Goal: Check status: Check status

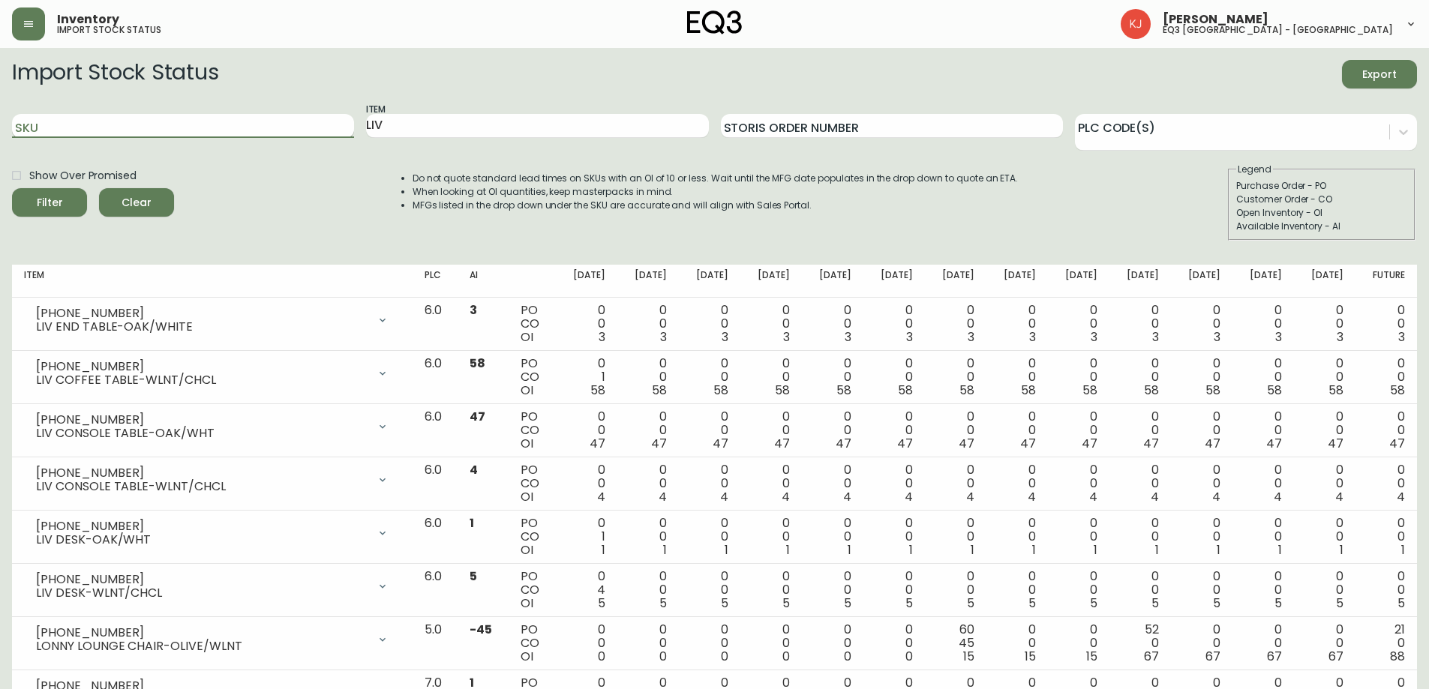
click at [145, 122] on input "SKU" at bounding box center [183, 126] width 342 height 24
paste input "[PHONE_NUMBER]"
type input "[PHONE_NUMBER]"
drag, startPoint x: 418, startPoint y: 118, endPoint x: 347, endPoint y: 124, distance: 70.8
click at [347, 124] on div "SKU [PHONE_NUMBER] Item LIV Storis Order Number PLC Code(s)" at bounding box center [714, 126] width 1405 height 49
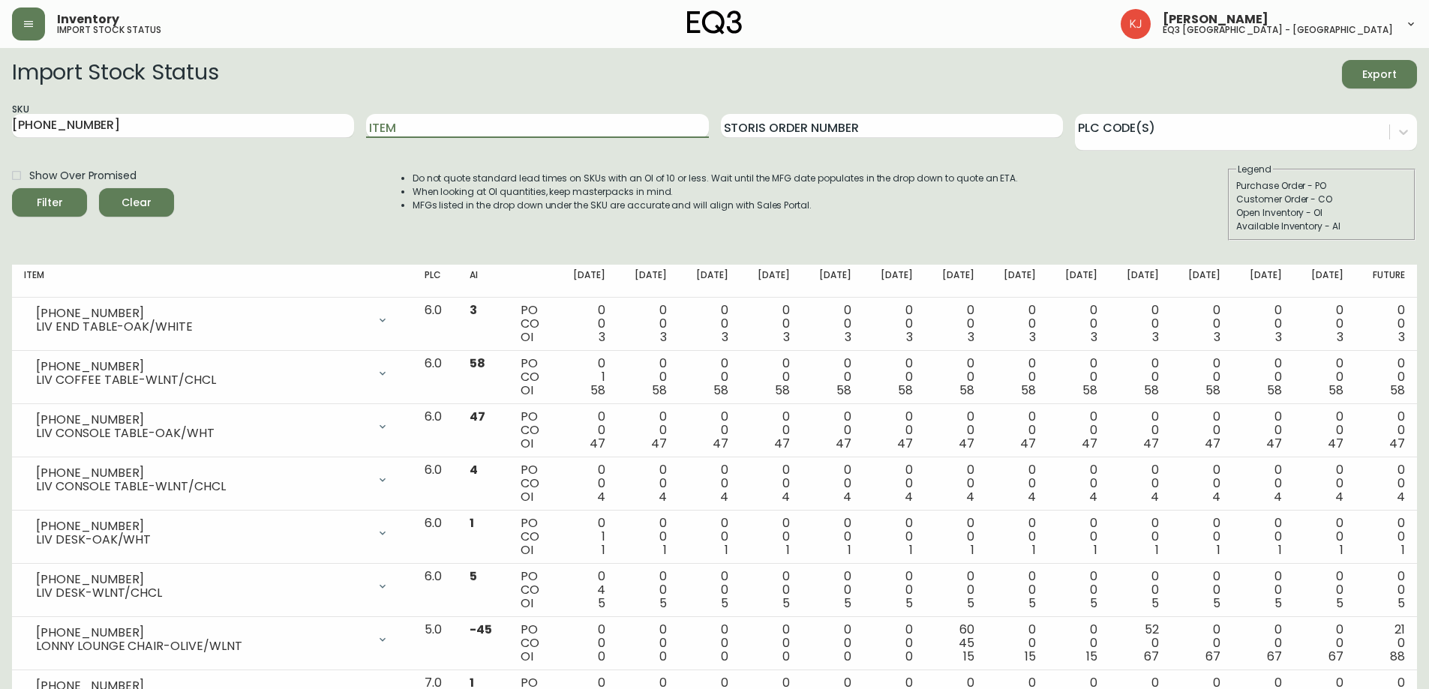
click at [12, 188] on button "Filter" at bounding box center [49, 202] width 75 height 29
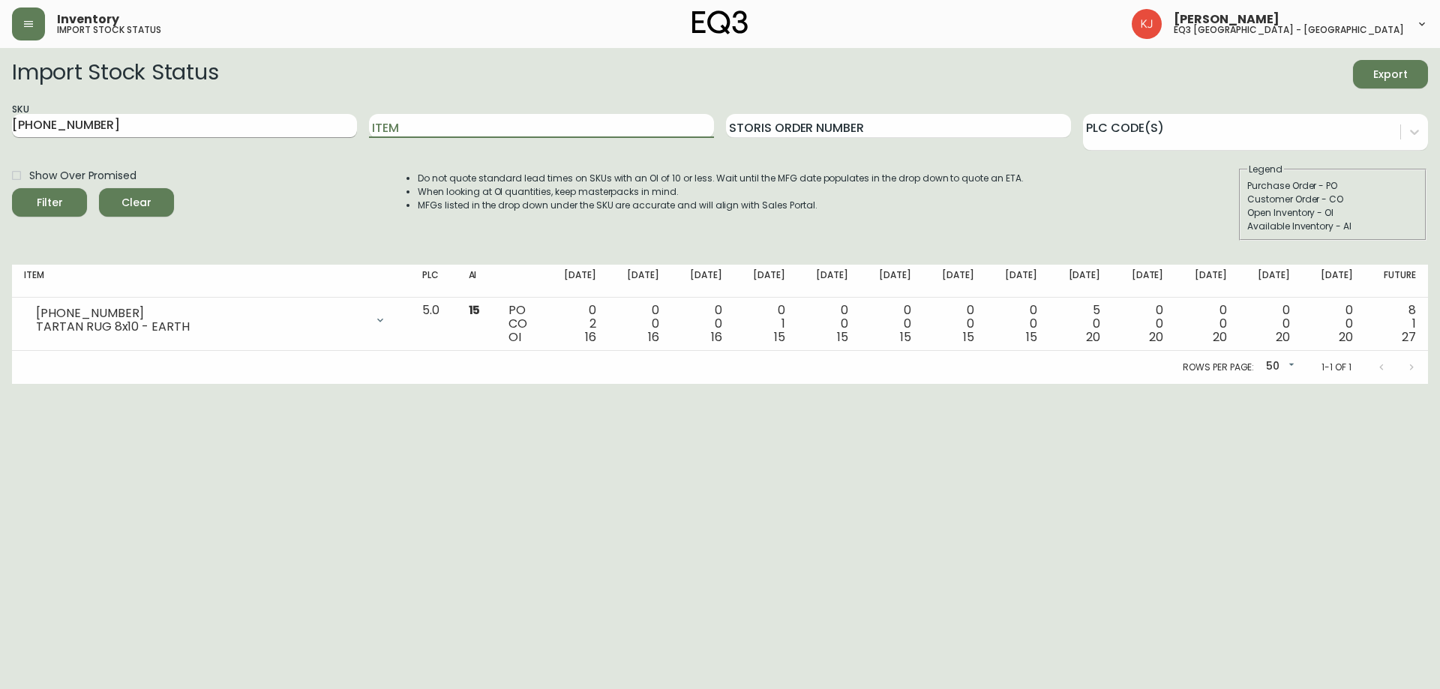
click at [215, 134] on input "[PHONE_NUMBER]" at bounding box center [184, 126] width 345 height 24
paste input "[PHONE_NUMBER]"
type input "[PHONE_NUMBER]"
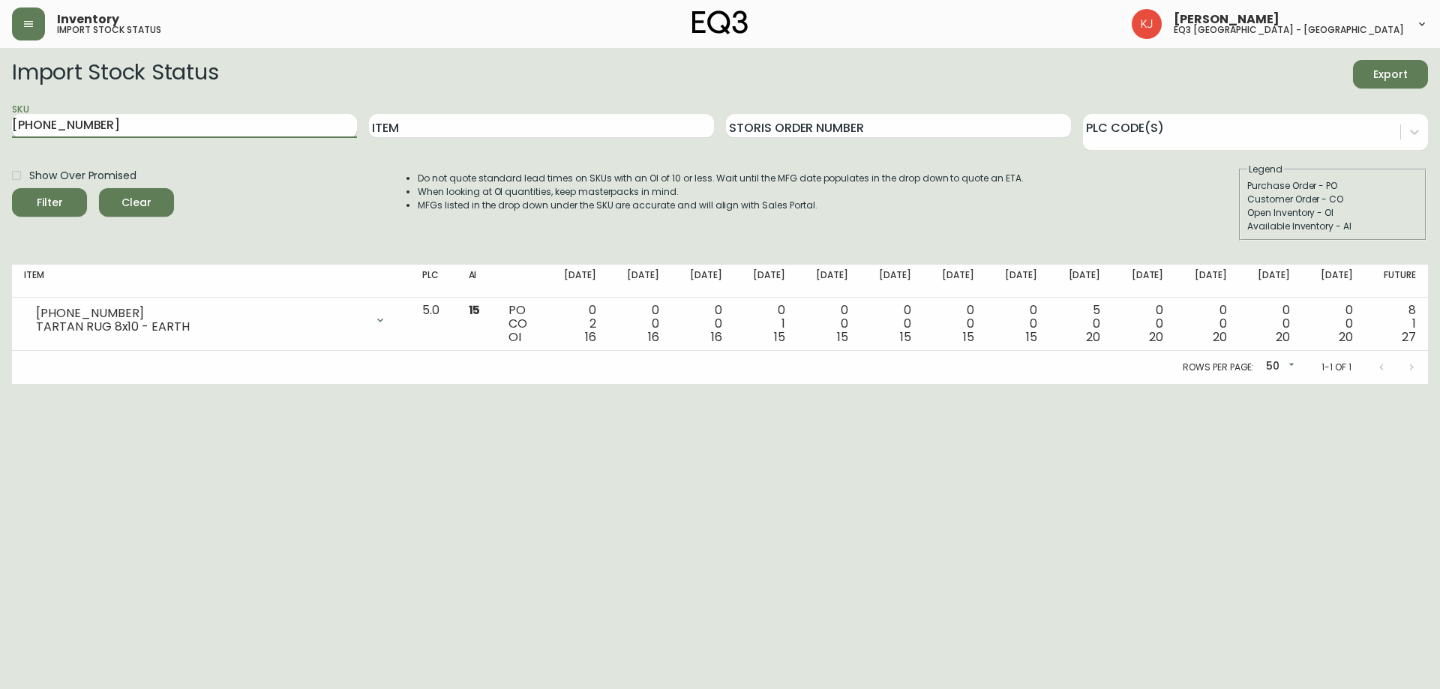
click at [12, 188] on button "Filter" at bounding box center [49, 202] width 75 height 29
drag, startPoint x: 116, startPoint y: 129, endPoint x: 0, endPoint y: 116, distance: 116.3
click at [0, 116] on main "Import Stock Status Export SKU [PHONE_NUMBER] Item Storis Order Number PLC Code…" at bounding box center [720, 216] width 1440 height 336
type input "BULB"
click at [12, 188] on button "Filter" at bounding box center [49, 202] width 75 height 29
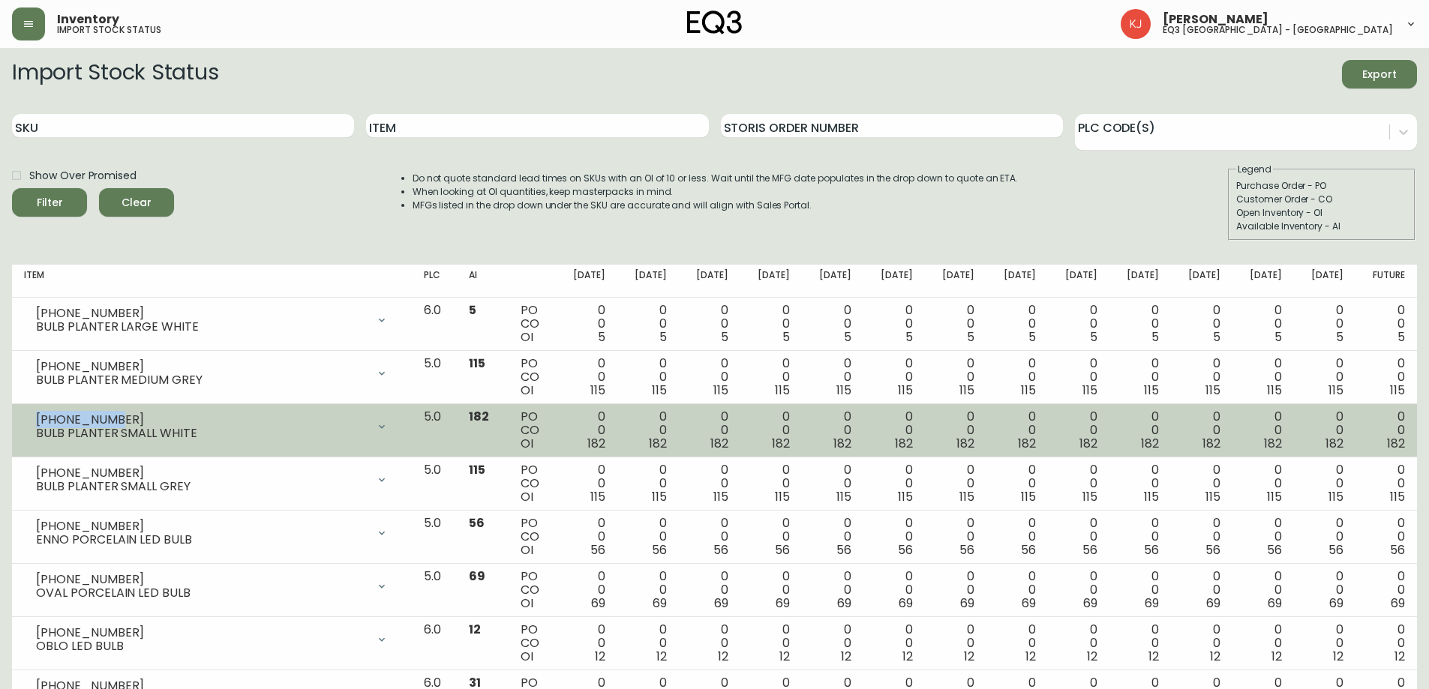
drag, startPoint x: 112, startPoint y: 419, endPoint x: 37, endPoint y: 409, distance: 75.7
click at [37, 409] on td "[PHONE_NUMBER] BULB PLANTER SMALL WHITE Opening Balance 182 ( [DATE] ) Availabl…" at bounding box center [212, 430] width 400 height 53
copy div "[PHONE_NUMBER]"
